Goal: Navigation & Orientation: Go to known website

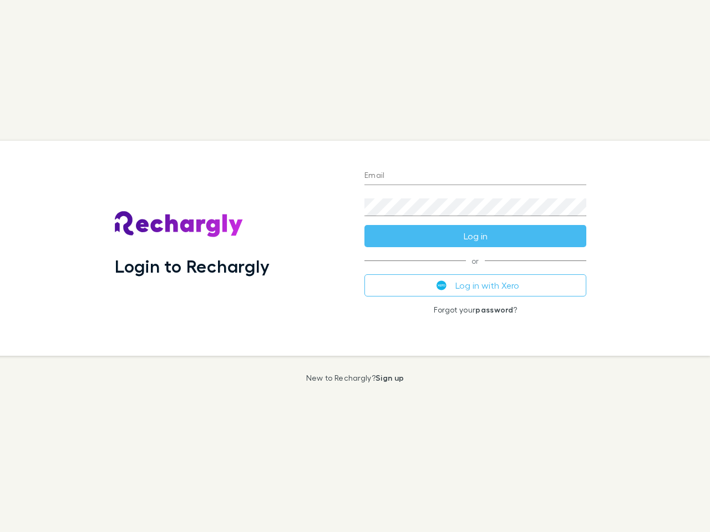
click at [355, 266] on div "Login to Rechargly" at bounding box center [230, 248] width 249 height 215
click at [475, 176] on input "Email" at bounding box center [475, 176] width 222 height 18
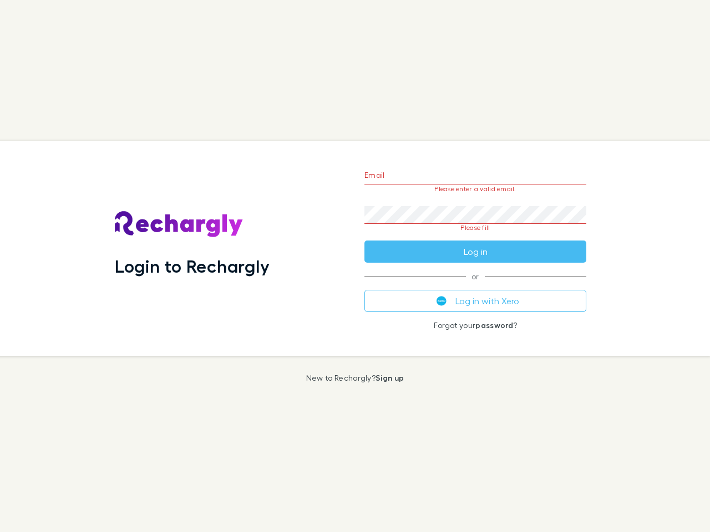
click at [475, 236] on form "Email Please enter a valid email. Password Please fill Log in" at bounding box center [475, 211] width 222 height 104
click at [475, 286] on div "Email Please enter a valid email. Password Please fill Log in or Log in with Xe…" at bounding box center [475, 248] width 240 height 215
